Goal: Information Seeking & Learning: Check status

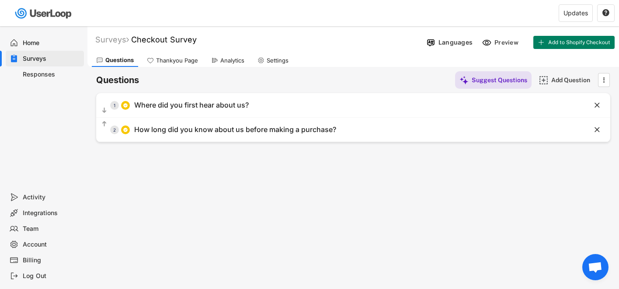
click at [49, 42] on div "Home" at bounding box center [52, 43] width 58 height 8
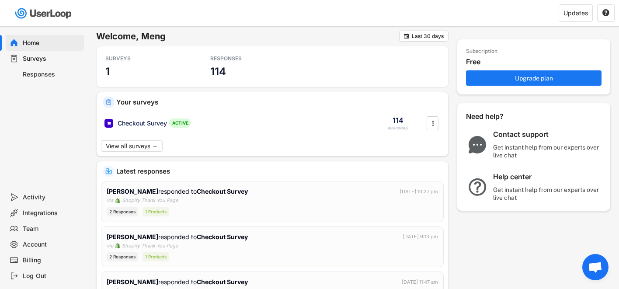
drag, startPoint x: 49, startPoint y: 42, endPoint x: 41, endPoint y: 71, distance: 29.9
click at [41, 71] on div "Responses" at bounding box center [52, 74] width 58 height 8
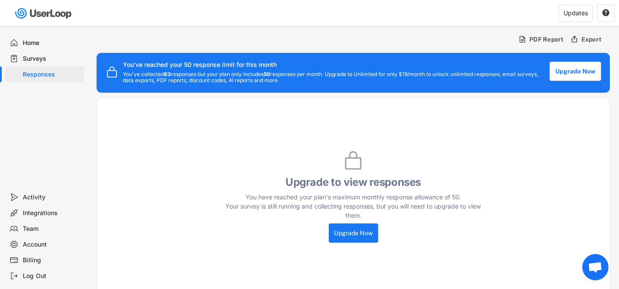
click at [37, 42] on div "Home" at bounding box center [52, 43] width 58 height 8
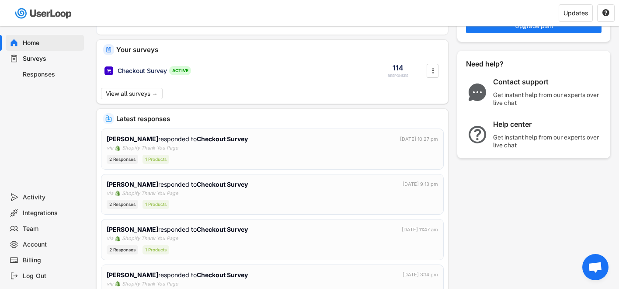
scroll to position [61, 0]
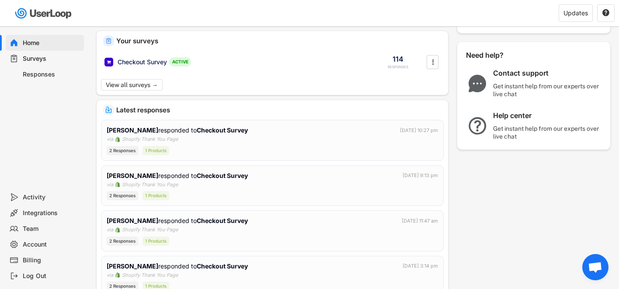
click at [244, 145] on div "[PERSON_NAME] responded to Checkout Survey [DATE] 10:27 pm via Shopify Thank Yo…" at bounding box center [273, 141] width 332 height 30
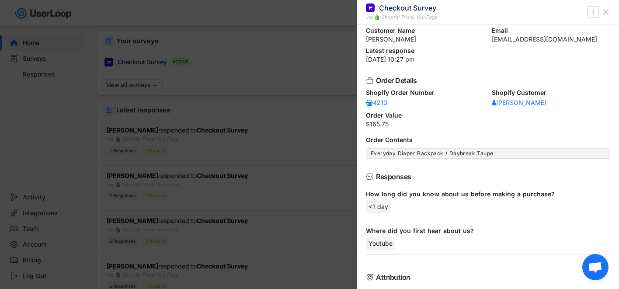
scroll to position [30, 0]
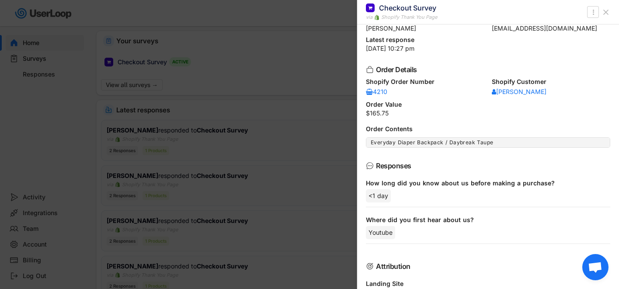
click at [53, 99] on div at bounding box center [309, 144] width 619 height 289
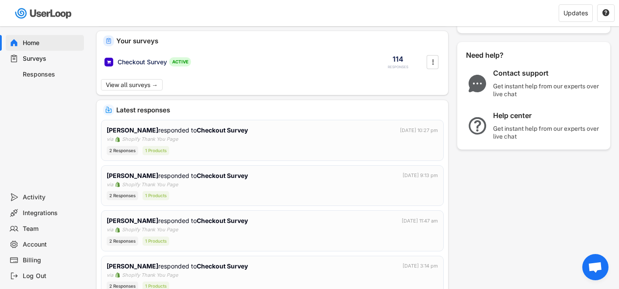
click at [31, 46] on div "Home" at bounding box center [52, 43] width 58 height 8
